Goal: Information Seeking & Learning: Learn about a topic

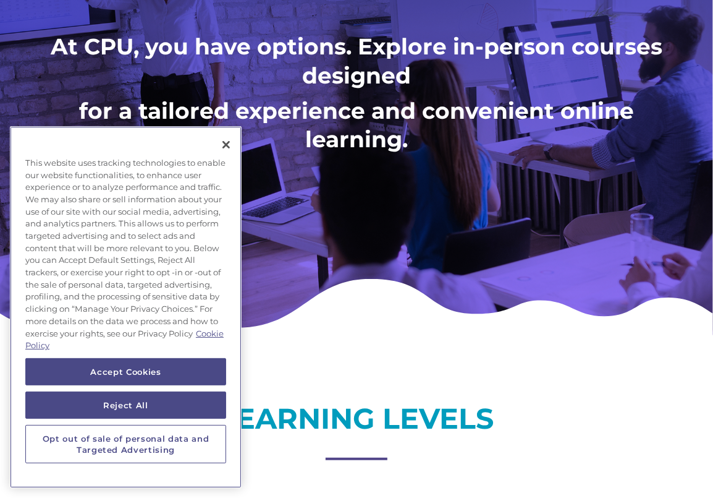
scroll to position [245, 0]
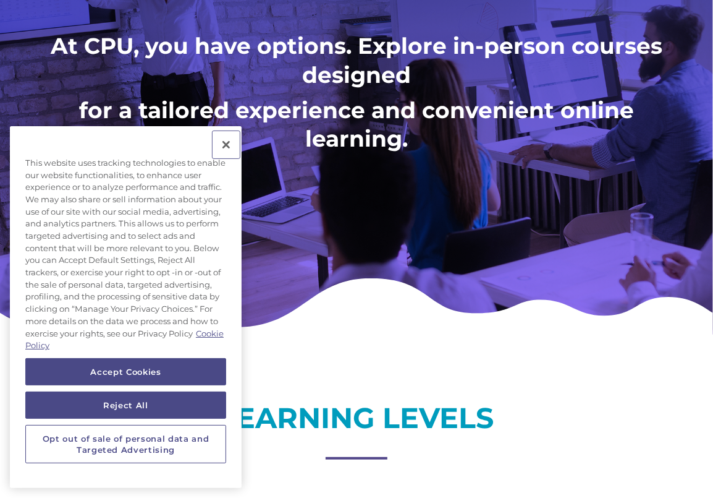
click at [229, 137] on button "Close" at bounding box center [226, 144] width 27 height 27
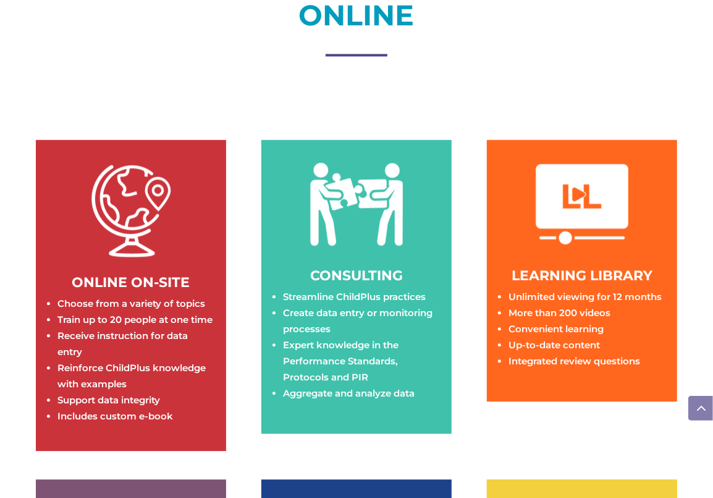
scroll to position [1748, 0]
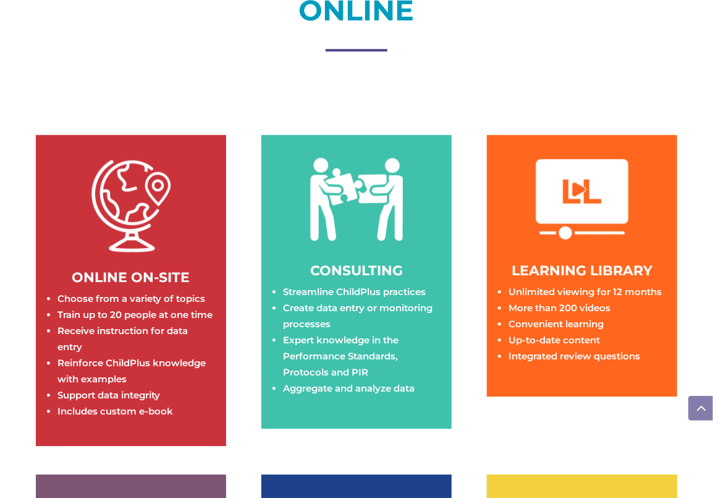
click at [592, 216] on img at bounding box center [582, 199] width 93 height 93
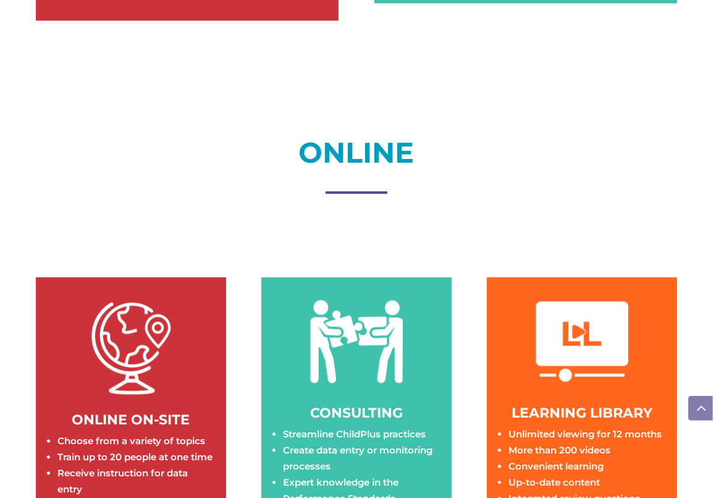
scroll to position [1601, 0]
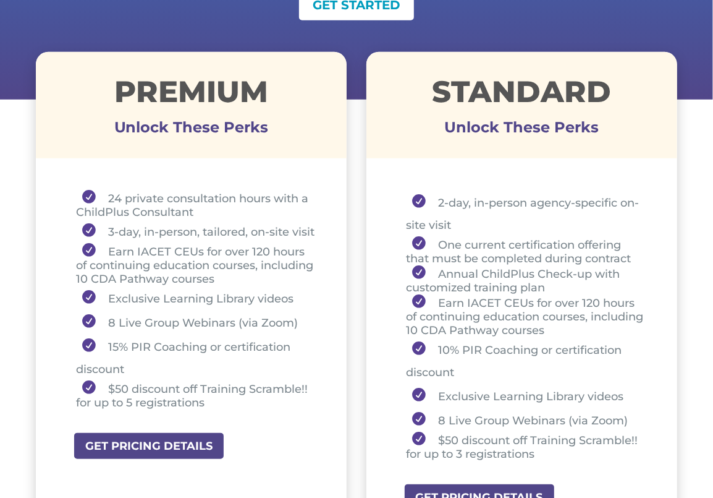
scroll to position [440, 0]
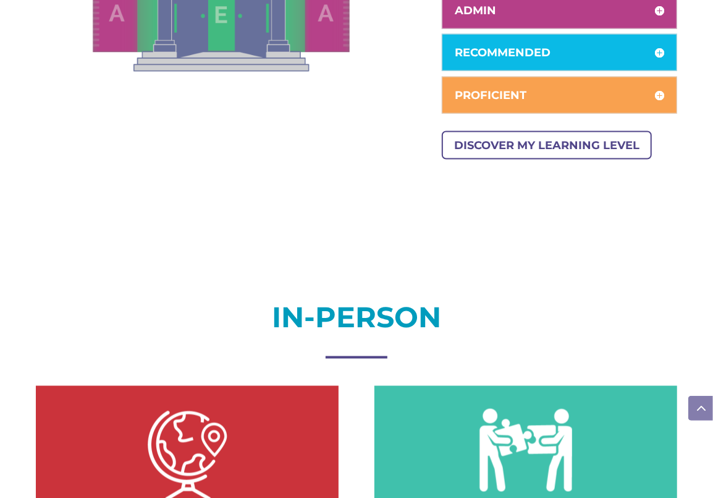
scroll to position [959, 0]
